Goal: Information Seeking & Learning: Learn about a topic

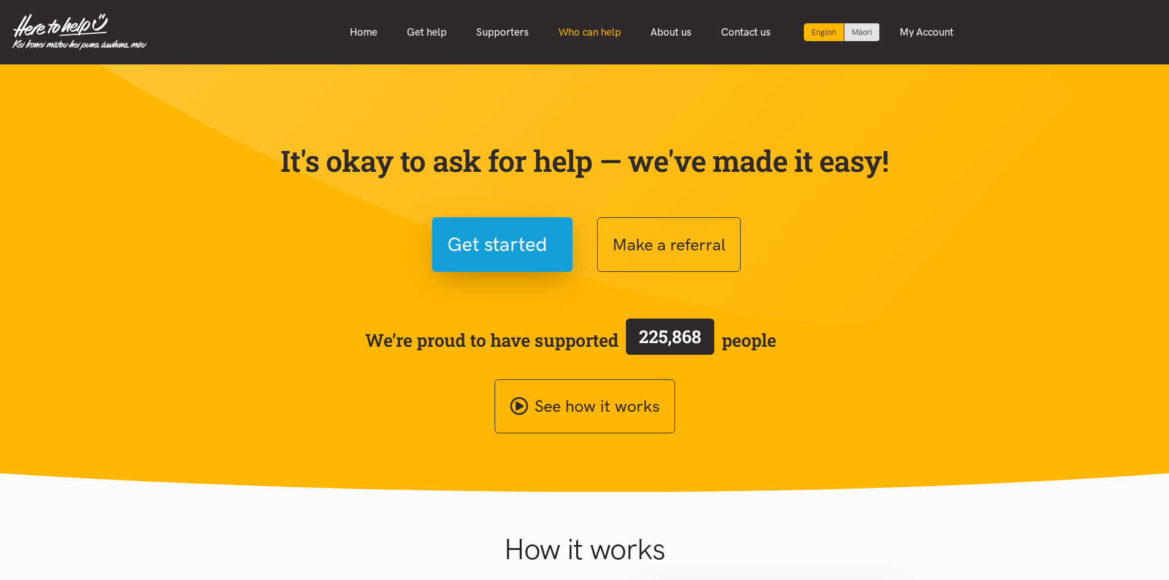
click at [569, 27] on link "Who can help" at bounding box center [590, 32] width 92 height 26
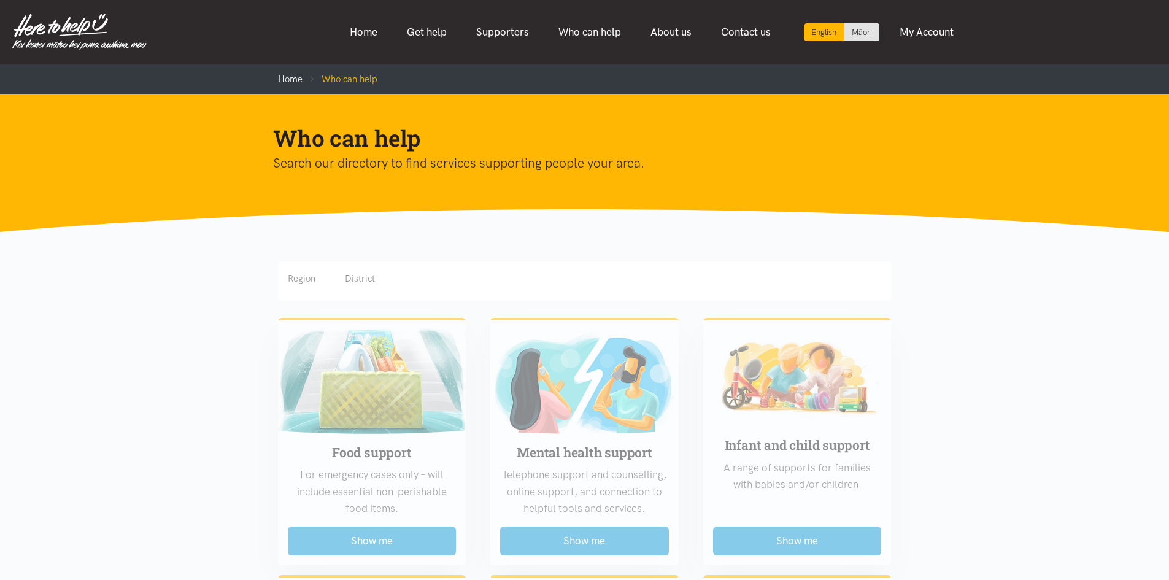
click at [318, 283] on div "Region District" at bounding box center [585, 278] width 594 height 15
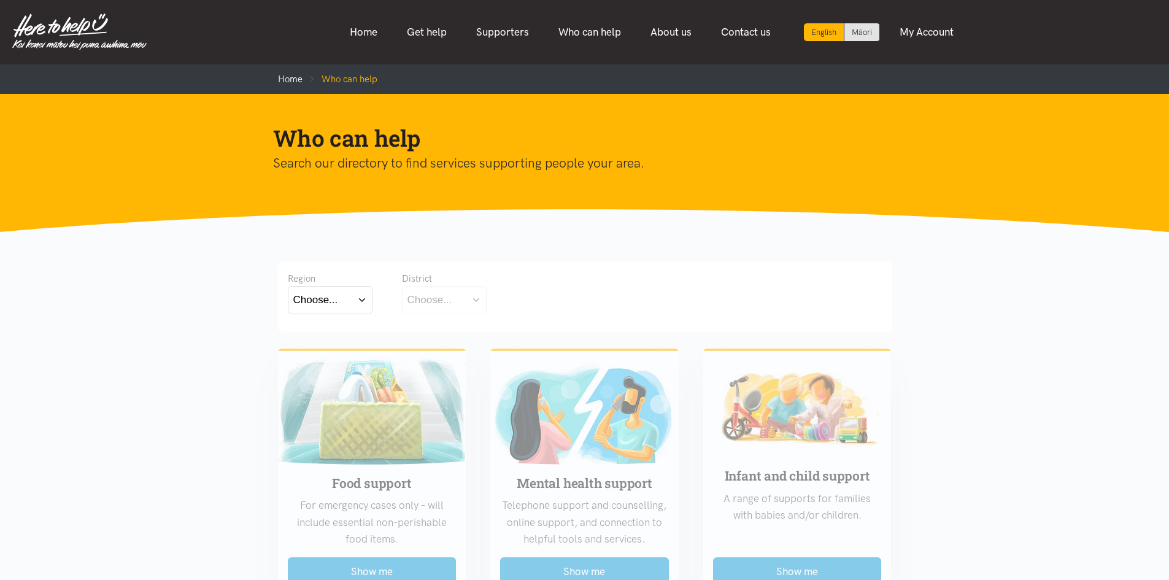
click at [313, 301] on div "Choose..." at bounding box center [315, 299] width 45 height 17
click at [330, 350] on label "Waikato" at bounding box center [330, 353] width 74 height 15
click at [0, 0] on input "Waikato" at bounding box center [0, 0] width 0 height 0
click at [453, 290] on button "Choose..." at bounding box center [463, 300] width 123 height 28
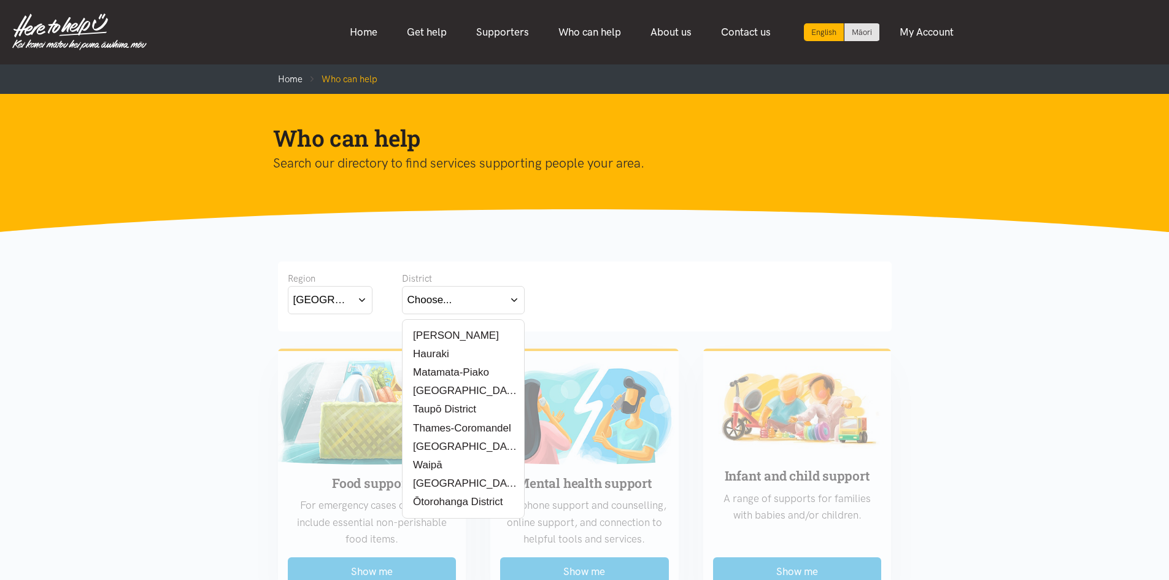
click at [461, 372] on label "Matamata-Piako" at bounding box center [448, 372] width 82 height 15
click at [0, 0] on input "Matamata-Piako" at bounding box center [0, 0] width 0 height 0
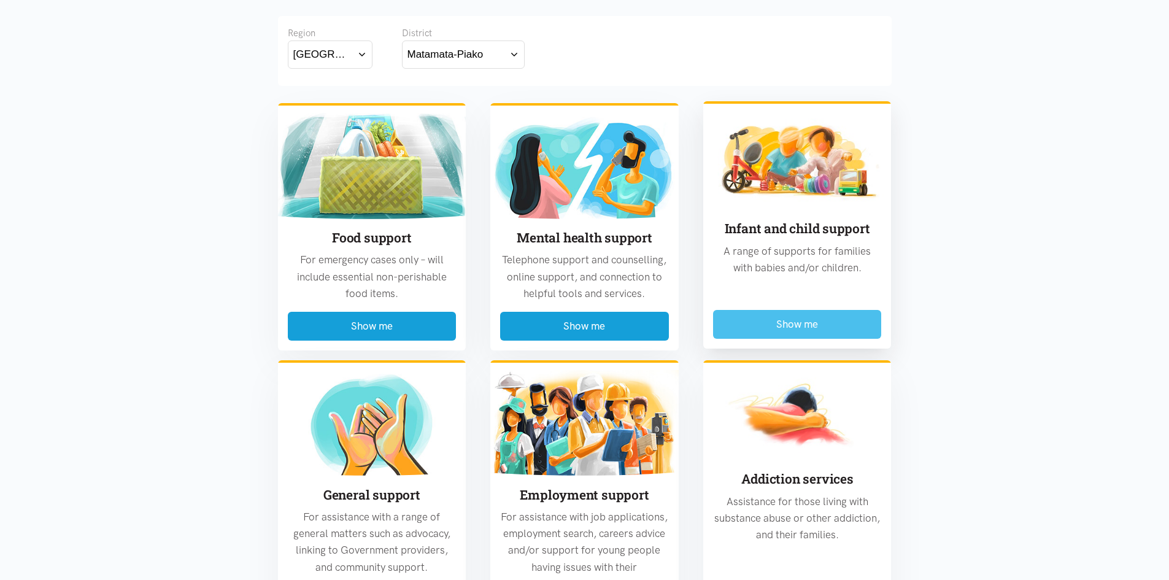
click at [776, 319] on button "Show me" at bounding box center [797, 324] width 169 height 29
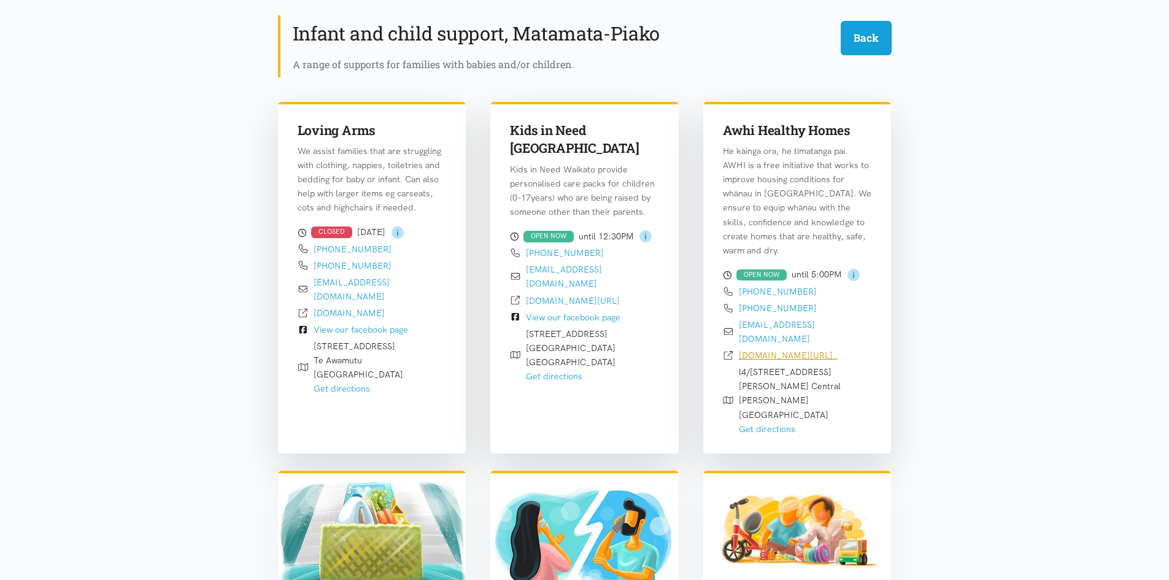
scroll to position [361, 0]
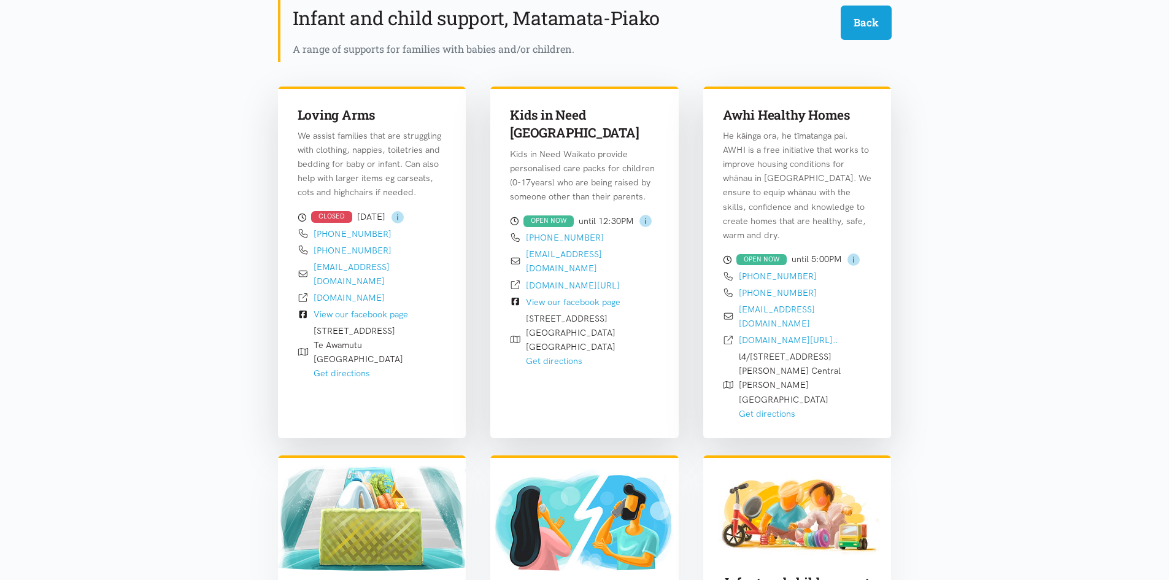
click at [757, 260] on div "OPEN NOW" at bounding box center [761, 260] width 50 height 12
click at [554, 215] on div "OPEN NOW" at bounding box center [548, 221] width 50 height 12
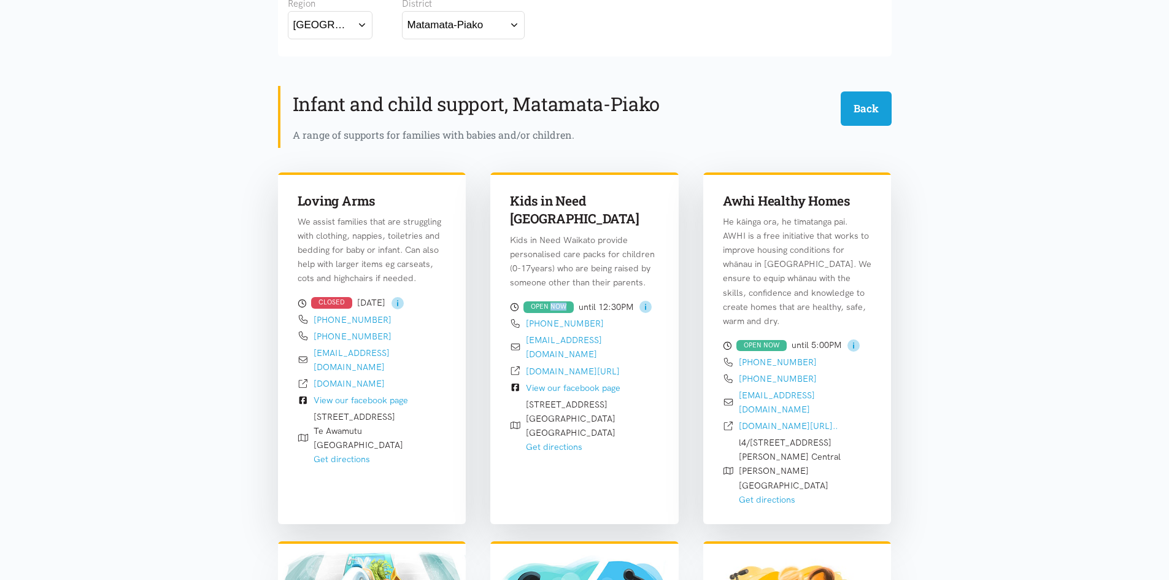
scroll to position [0, 0]
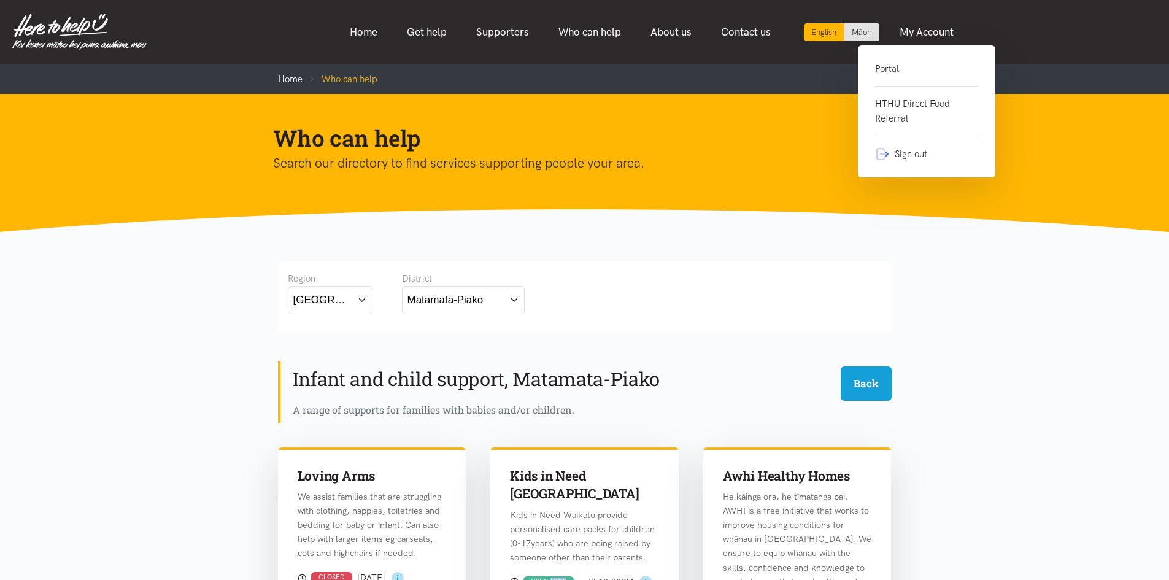
click at [899, 64] on link "Portal" at bounding box center [926, 73] width 103 height 25
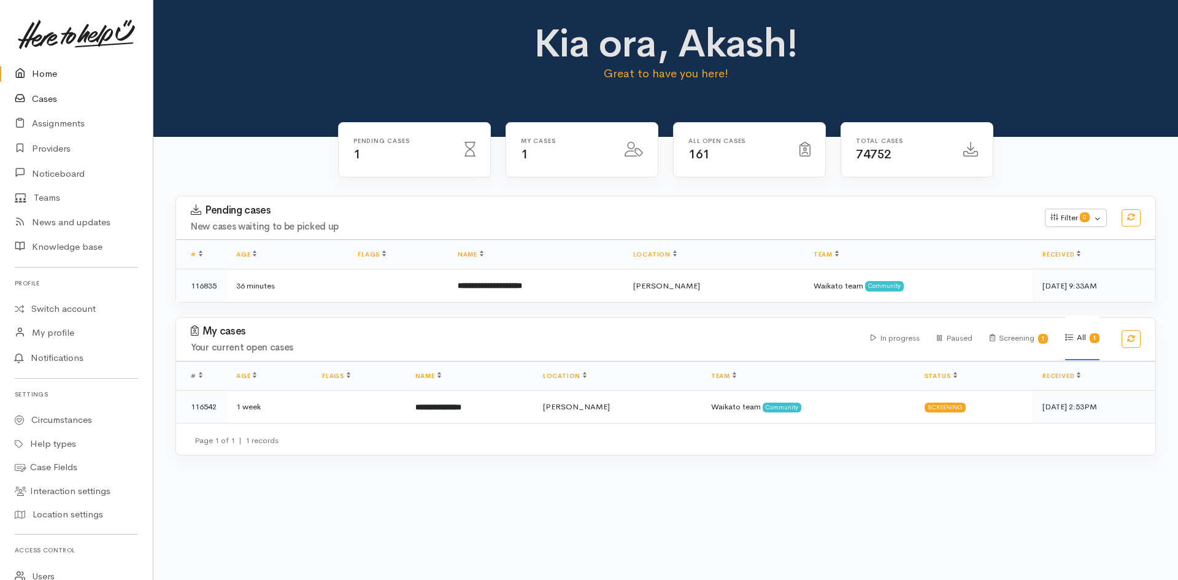
click at [43, 109] on link "Cases" at bounding box center [76, 99] width 153 height 25
click at [44, 101] on link "Cases" at bounding box center [76, 99] width 153 height 25
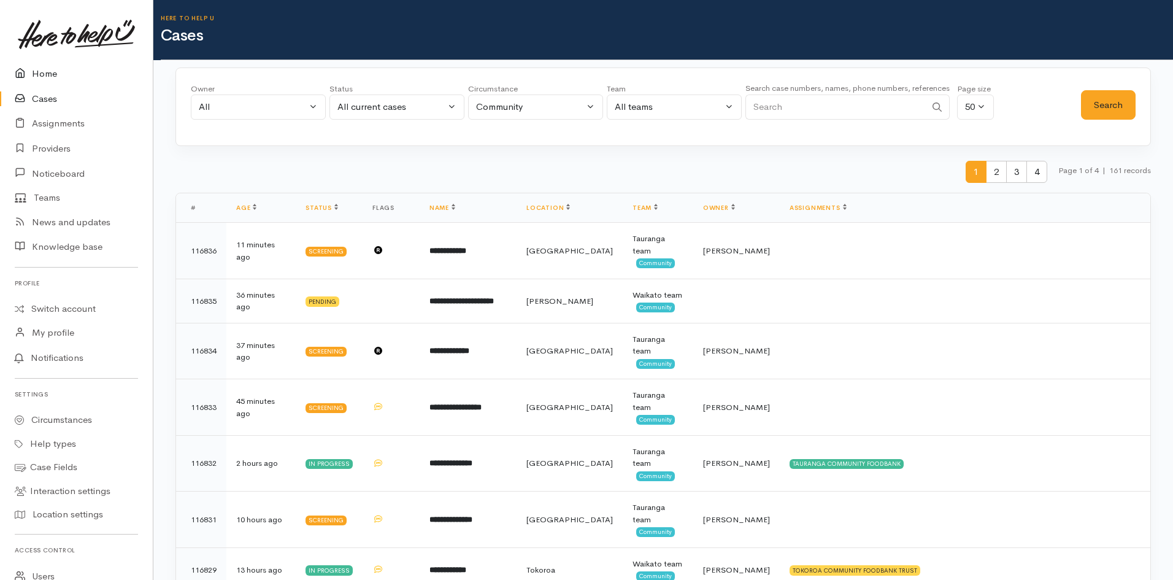
click at [47, 76] on link "Home" at bounding box center [76, 73] width 153 height 25
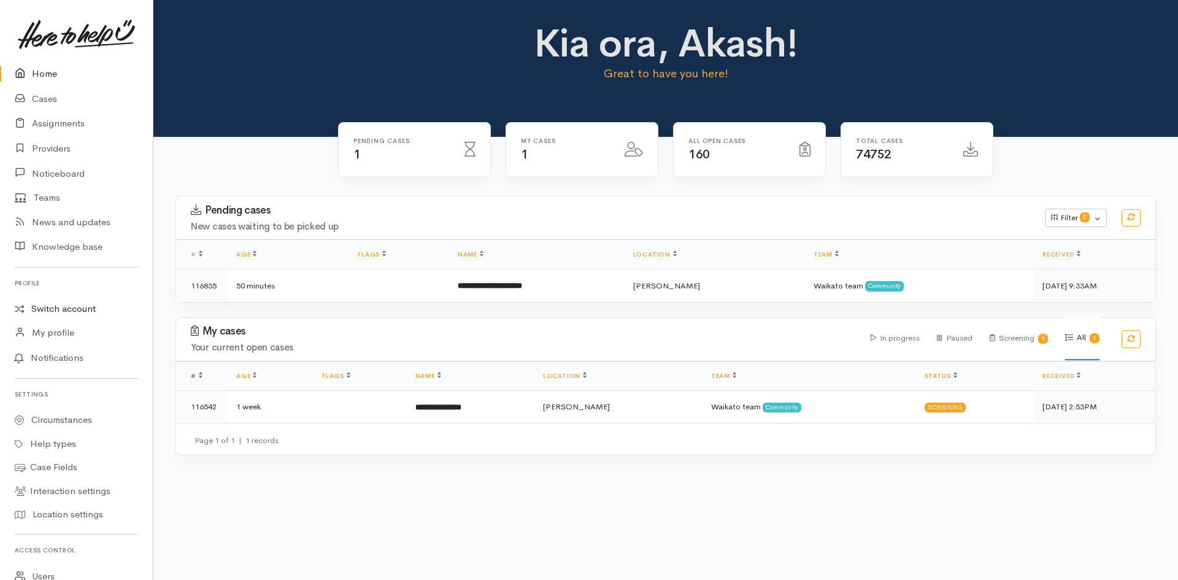
click at [78, 309] on link "Switch account" at bounding box center [76, 309] width 153 height 24
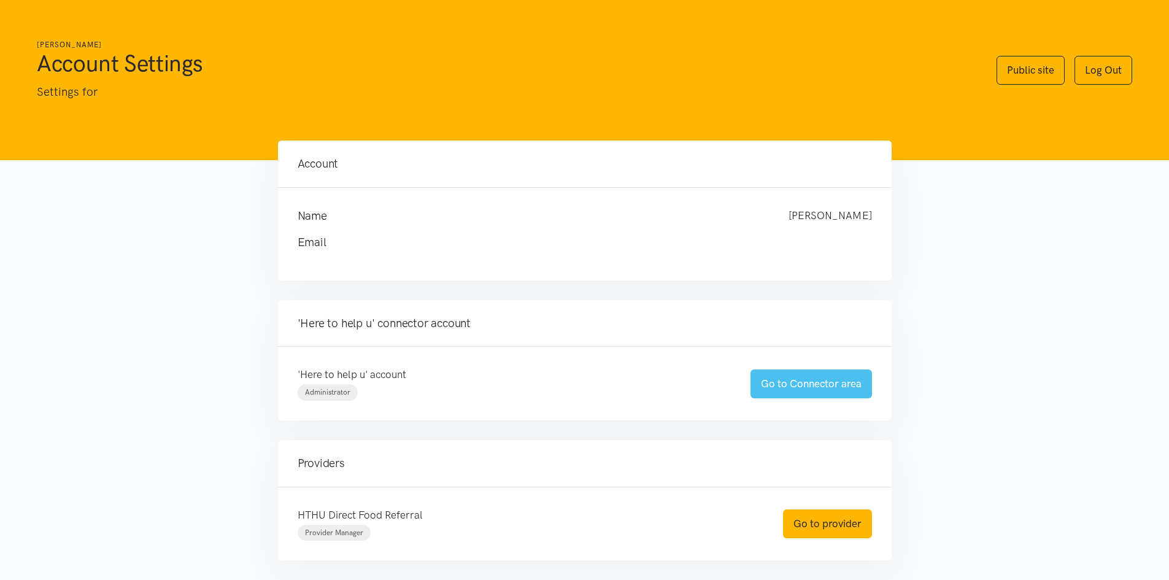
click at [806, 377] on link "Go to Connector area" at bounding box center [812, 383] width 122 height 29
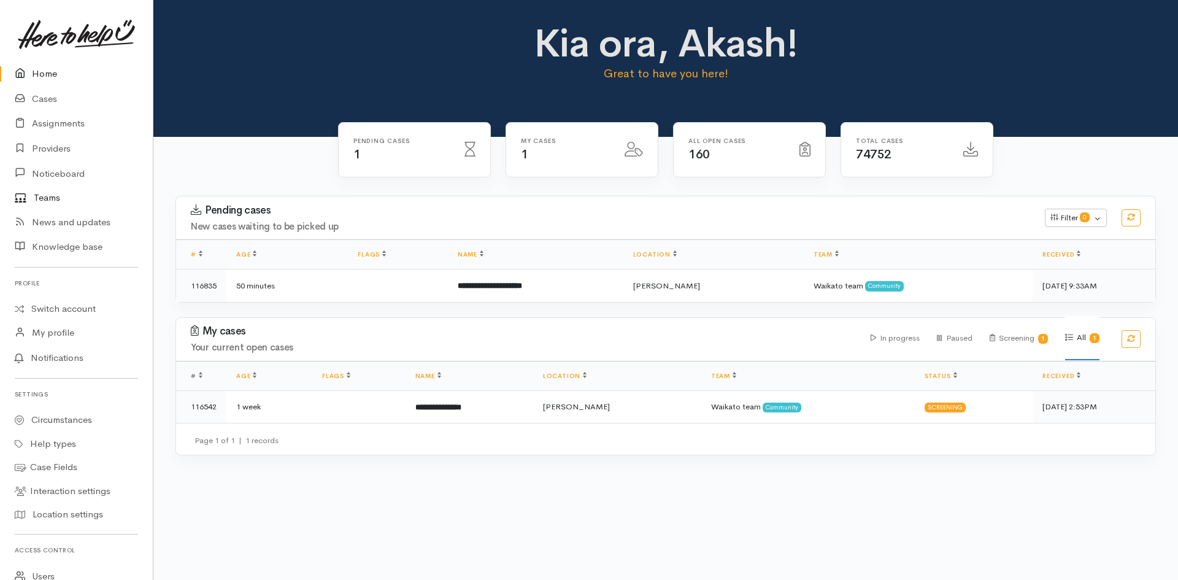
click at [47, 198] on link "Teams" at bounding box center [76, 198] width 153 height 24
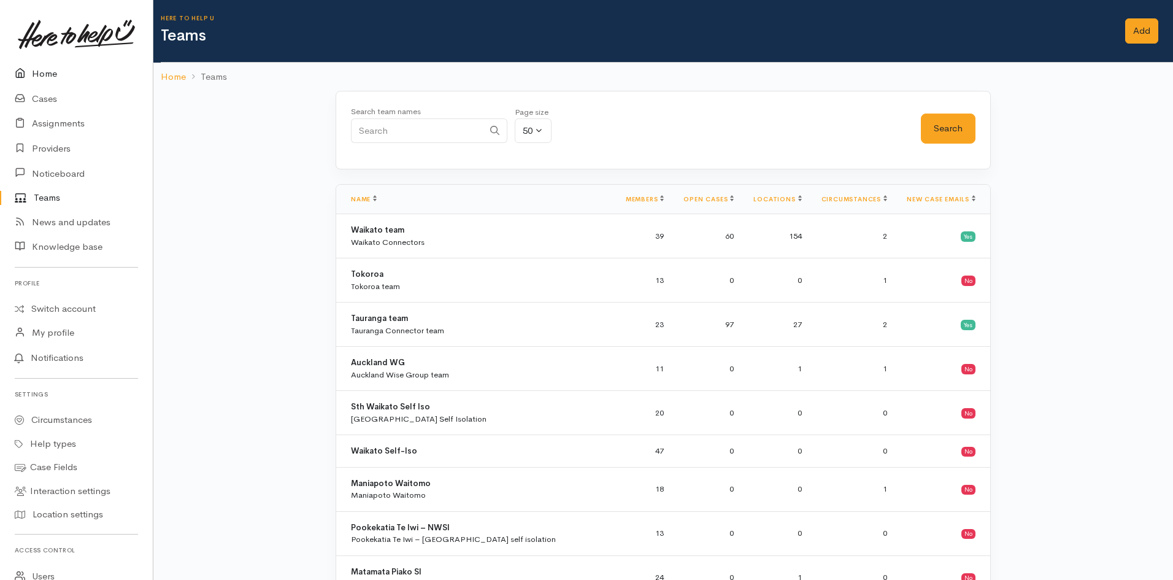
click at [42, 68] on link "Home" at bounding box center [76, 73] width 153 height 25
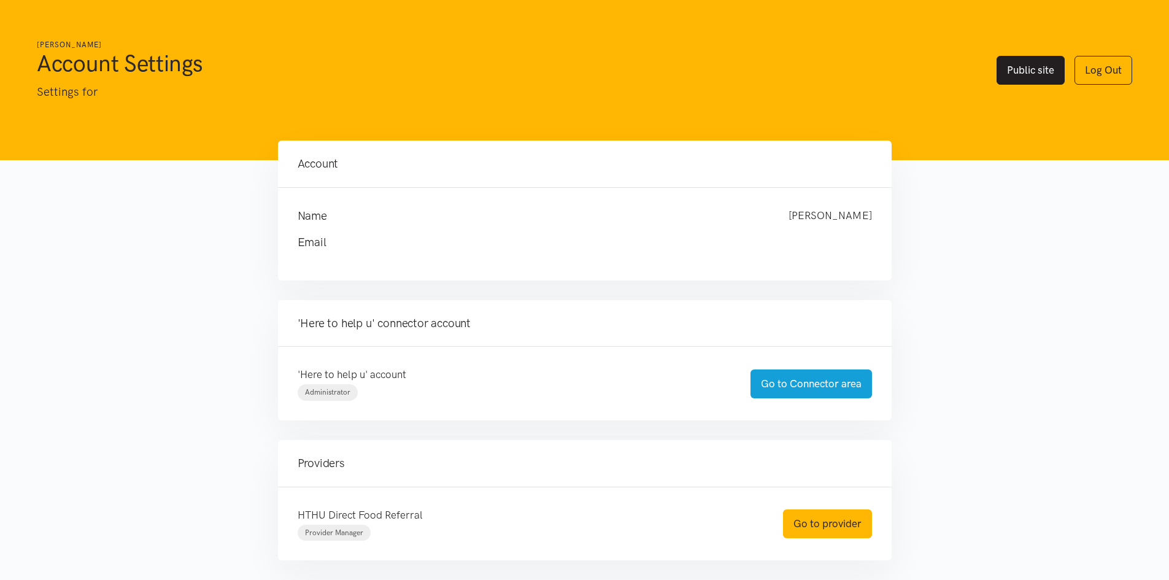
click at [1039, 78] on link "Public site" at bounding box center [1031, 70] width 68 height 29
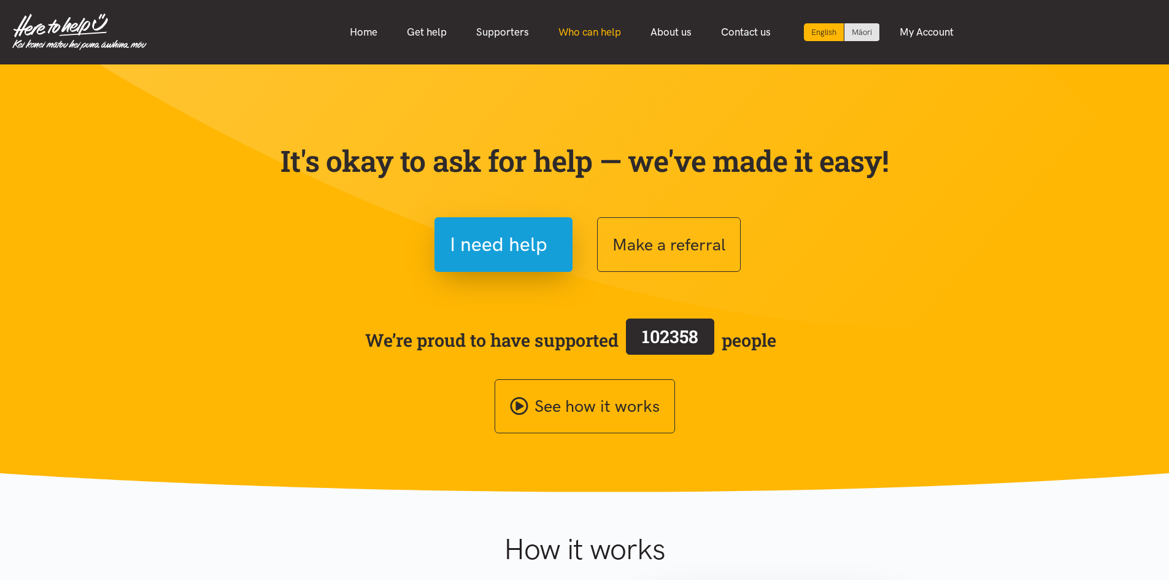
click at [558, 30] on link "Who can help" at bounding box center [590, 32] width 92 height 26
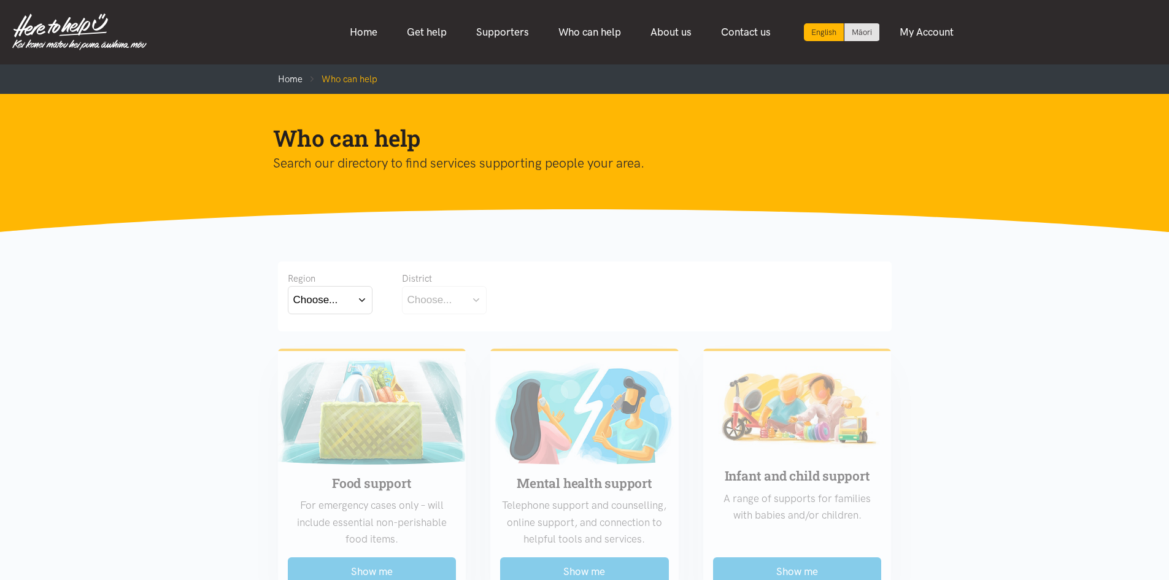
click at [315, 280] on div "Region" at bounding box center [330, 278] width 85 height 15
click at [322, 312] on button "Choose..." at bounding box center [330, 300] width 85 height 28
click at [329, 355] on label "Waikato" at bounding box center [330, 353] width 74 height 15
click at [0, 0] on input "Waikato" at bounding box center [0, 0] width 0 height 0
click at [448, 305] on div "Choose..." at bounding box center [429, 299] width 45 height 17
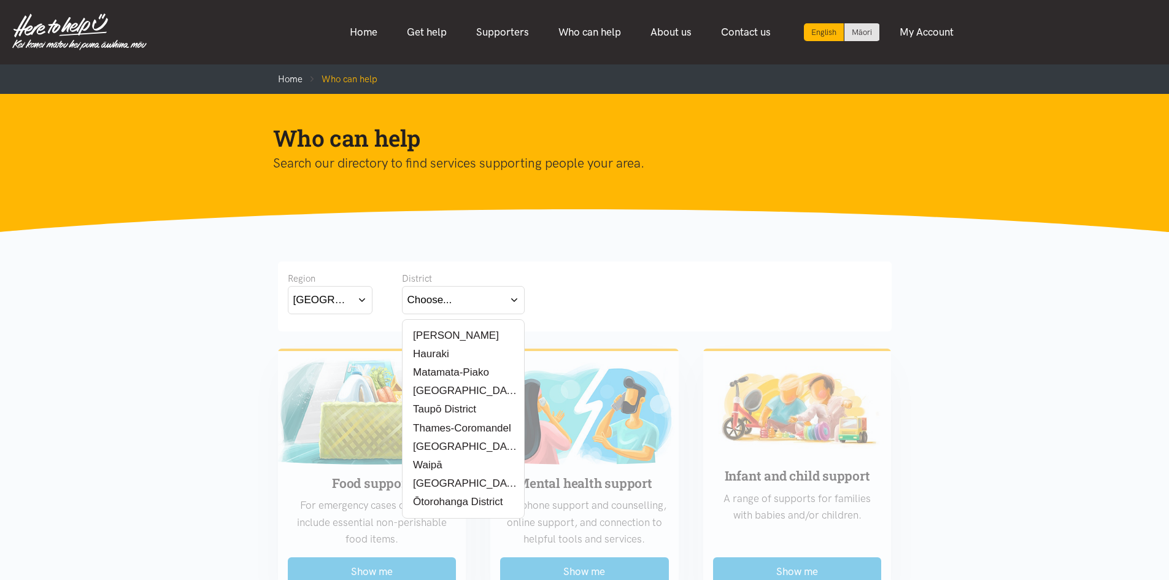
click at [475, 411] on label "Taupō District" at bounding box center [441, 408] width 69 height 15
click at [0, 0] on input "Taupō District" at bounding box center [0, 0] width 0 height 0
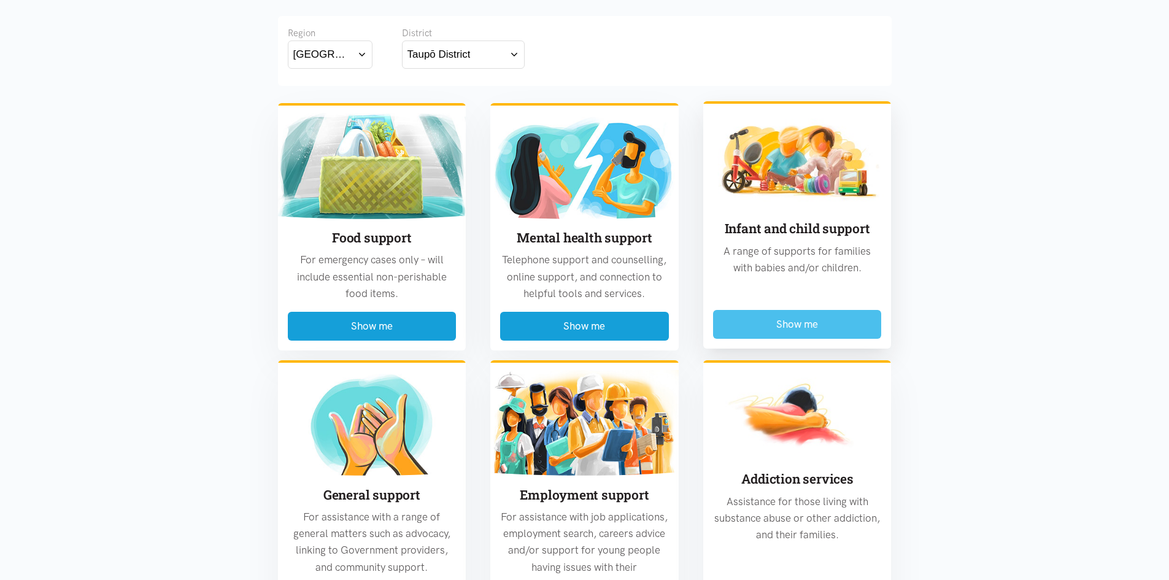
click at [781, 322] on button "Show me" at bounding box center [797, 324] width 169 height 29
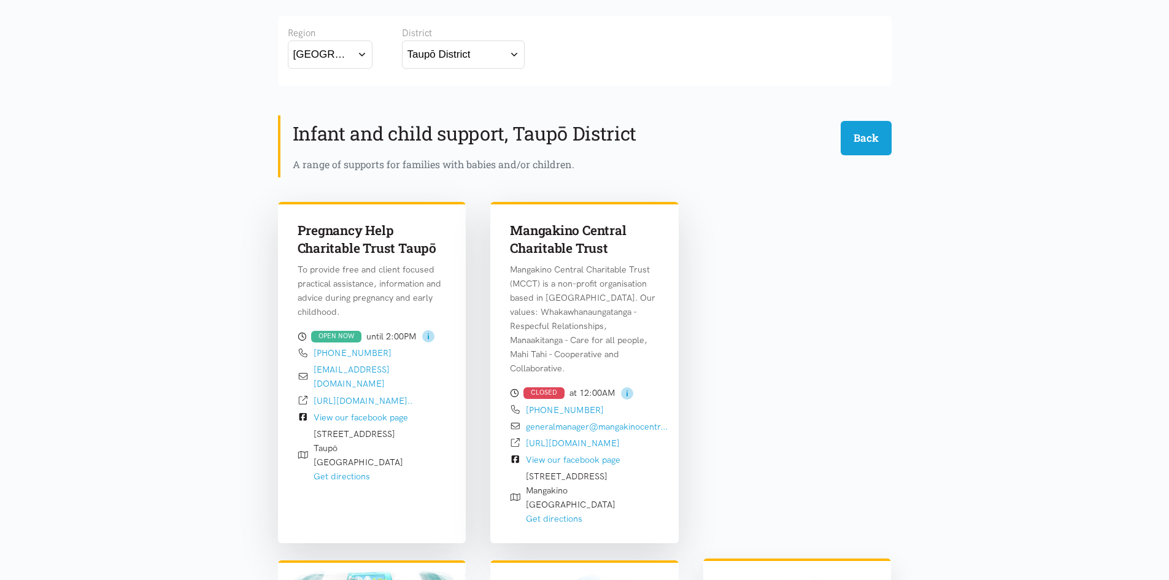
scroll to position [361, 0]
